Goal: Task Accomplishment & Management: Use online tool/utility

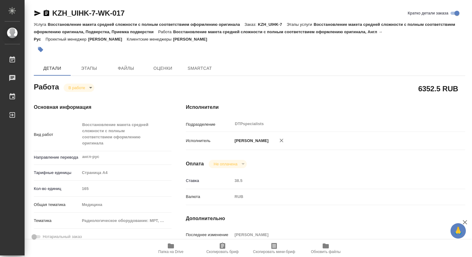
type textarea "x"
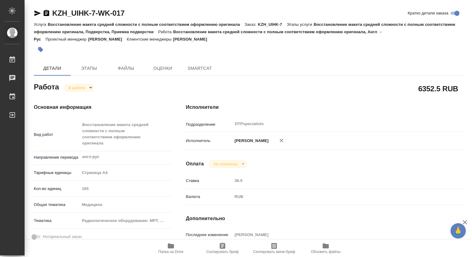
click at [173, 253] on span "Папка на Drive" at bounding box center [170, 251] width 25 height 4
type textarea "x"
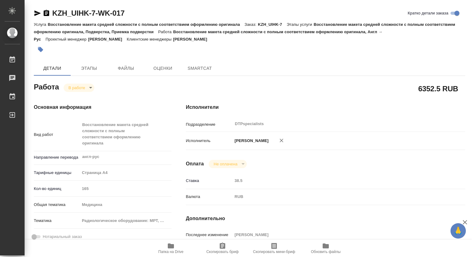
type textarea "x"
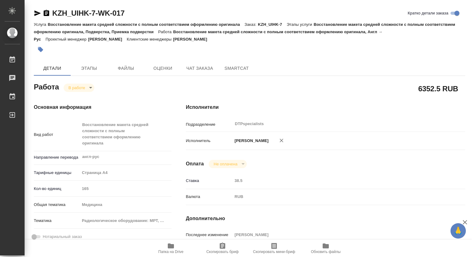
type textarea "x"
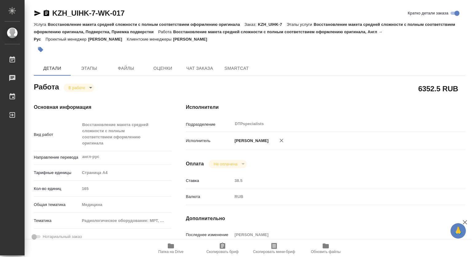
type textarea "x"
